Goal: Check status

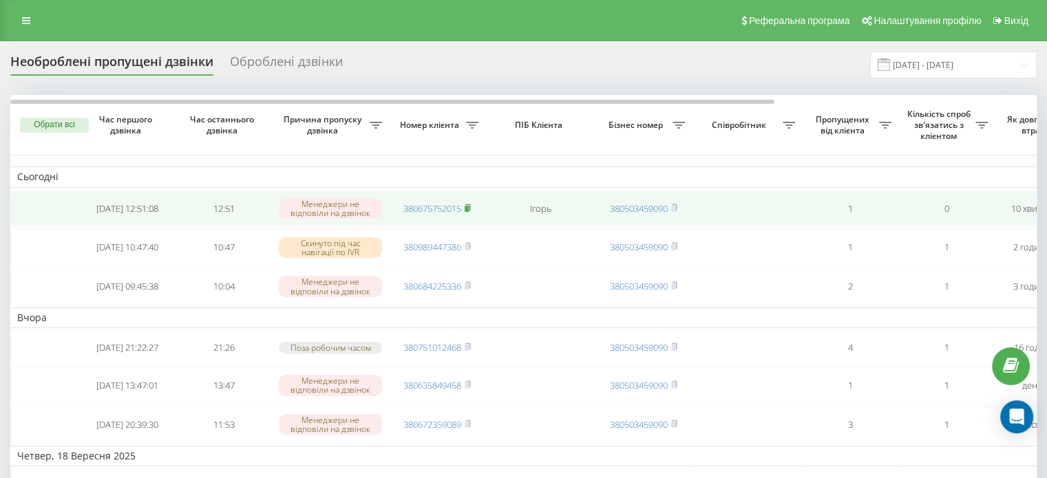
click at [468, 205] on icon at bounding box center [467, 208] width 6 height 8
click at [468, 208] on rect at bounding box center [466, 209] width 4 height 6
